Goal: Transaction & Acquisition: Subscribe to service/newsletter

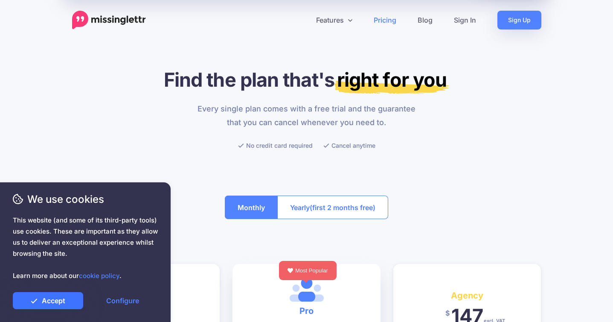
click at [63, 302] on link "Accept" at bounding box center [48, 300] width 70 height 17
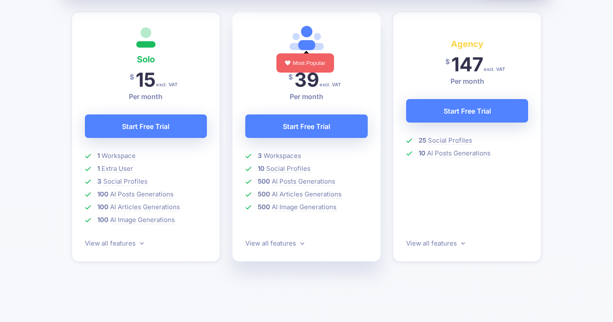
scroll to position [258, 0]
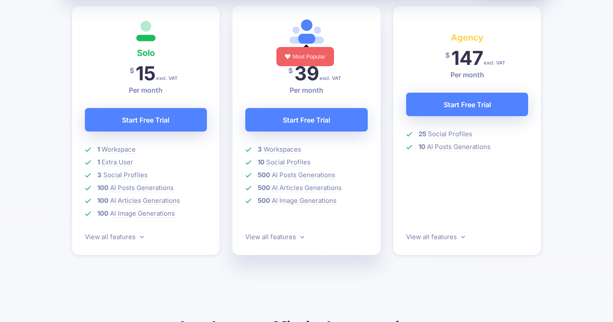
click at [138, 236] on span "This website (and some of its third-party tools) use cookies. These are importa…" at bounding box center [85, 248] width 145 height 67
click at [135, 235] on span "This website (and some of its third-party tools) use cookies. These are importa…" at bounding box center [85, 248] width 145 height 67
click at [112, 235] on span "This website (and some of its third-party tools) use cookies. These are importa…" at bounding box center [85, 248] width 145 height 67
click at [140, 236] on span "This website (and some of its third-party tools) use cookies. These are importa…" at bounding box center [85, 248] width 145 height 67
click at [108, 234] on span "This website (and some of its third-party tools) use cookies. These are importa…" at bounding box center [85, 248] width 145 height 67
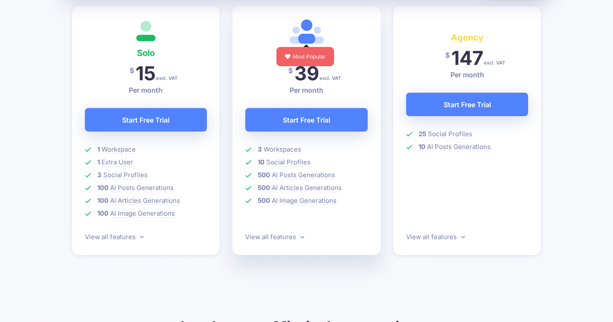
click at [100, 236] on span "This website (and some of its third-party tools) use cookies. These are importa…" at bounding box center [85, 248] width 145 height 67
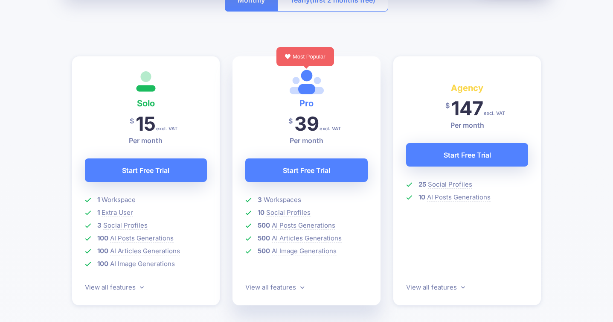
scroll to position [208, 0]
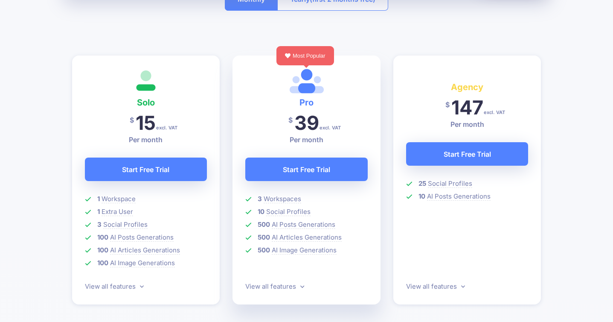
click at [56, 207] on div "We use cookies This website (and some of its third-party tools) use cookies. Th…" at bounding box center [85, 250] width 145 height 117
